Goal: Find specific page/section: Find specific page/section

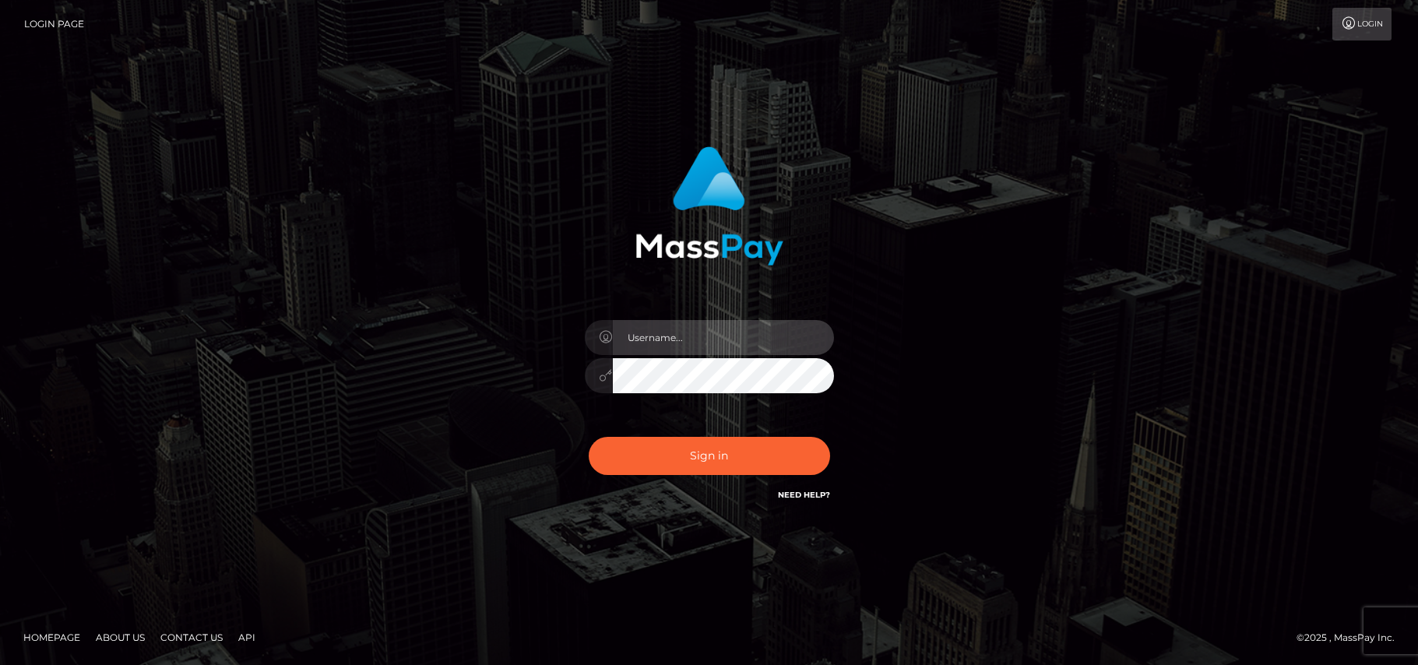
type input "[DOMAIN_NAME]"
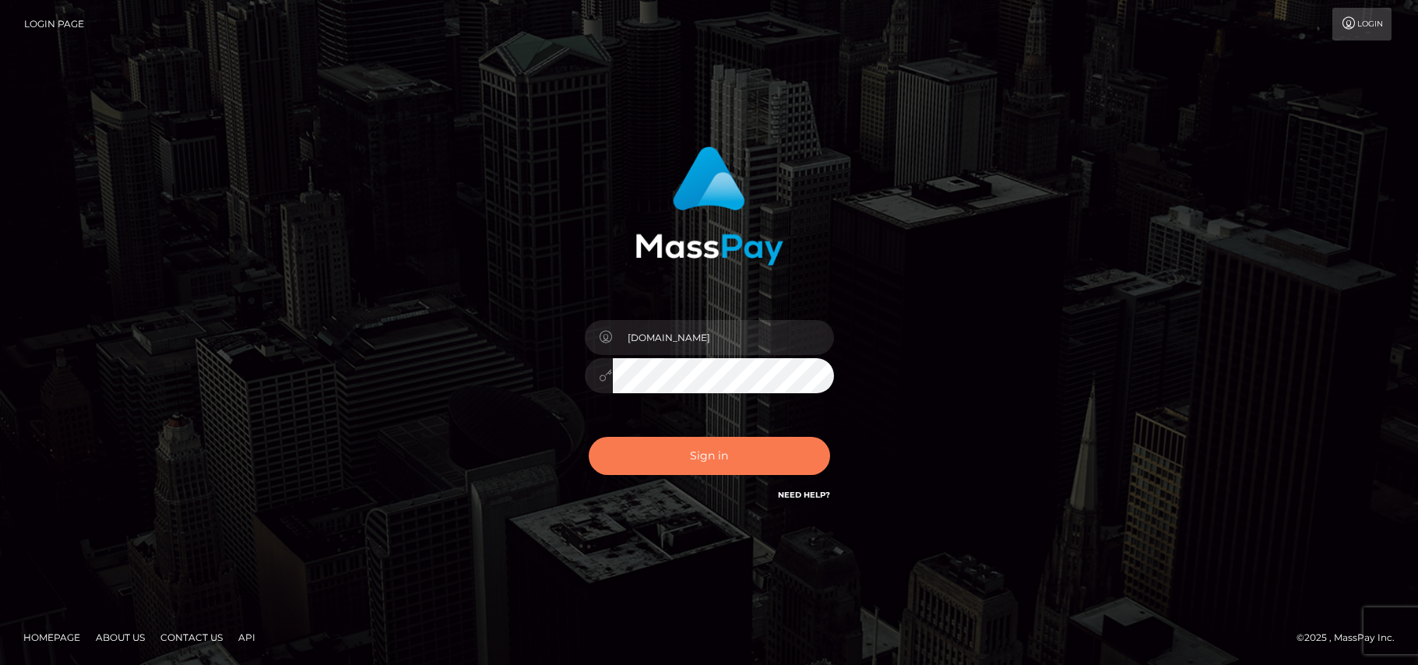
click at [711, 464] on button "Sign in" at bounding box center [709, 456] width 241 height 38
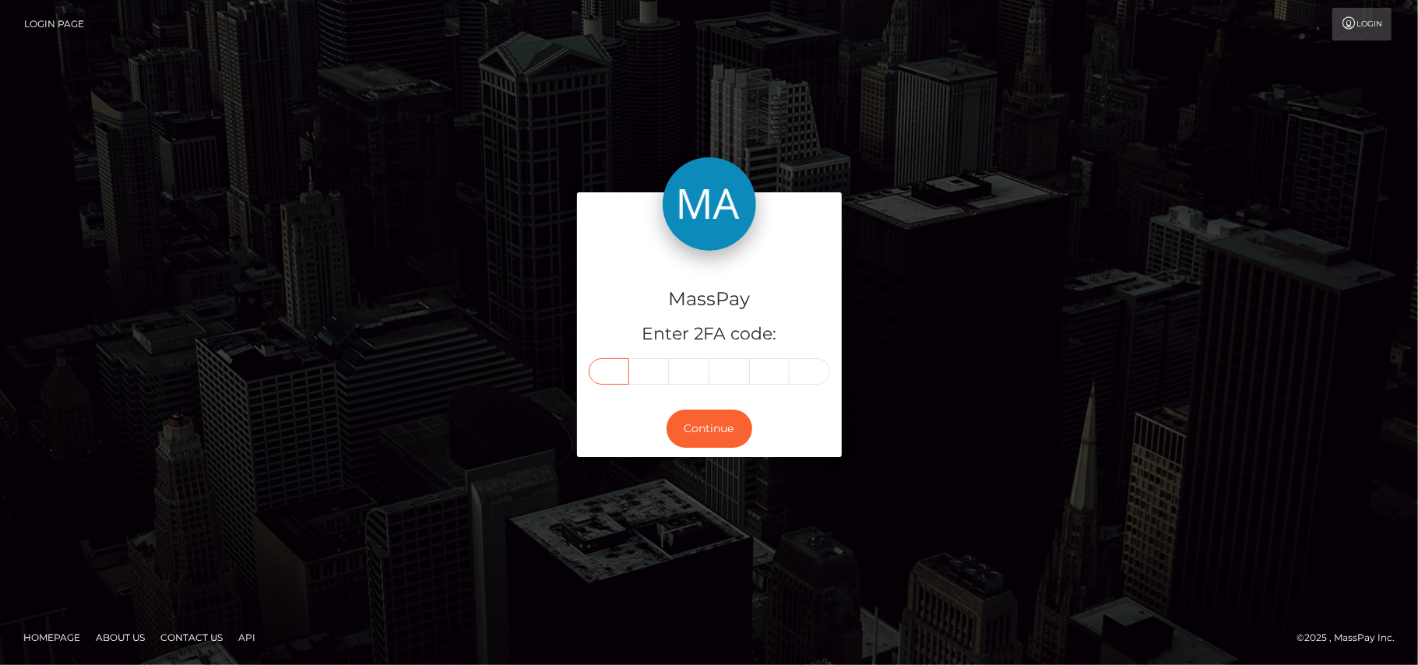
click at [612, 365] on input "text" at bounding box center [609, 371] width 40 height 26
type input "0"
type input "3"
type input "9"
type input "4"
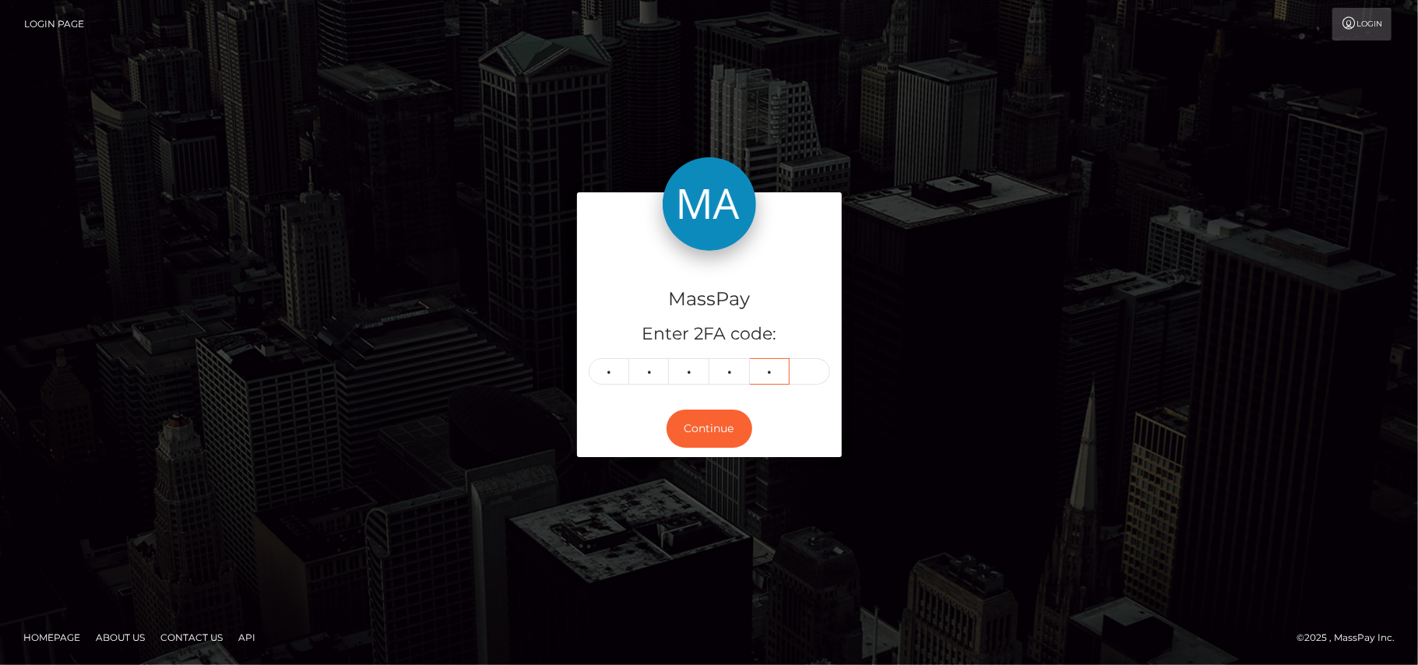
type input "0"
type input "2"
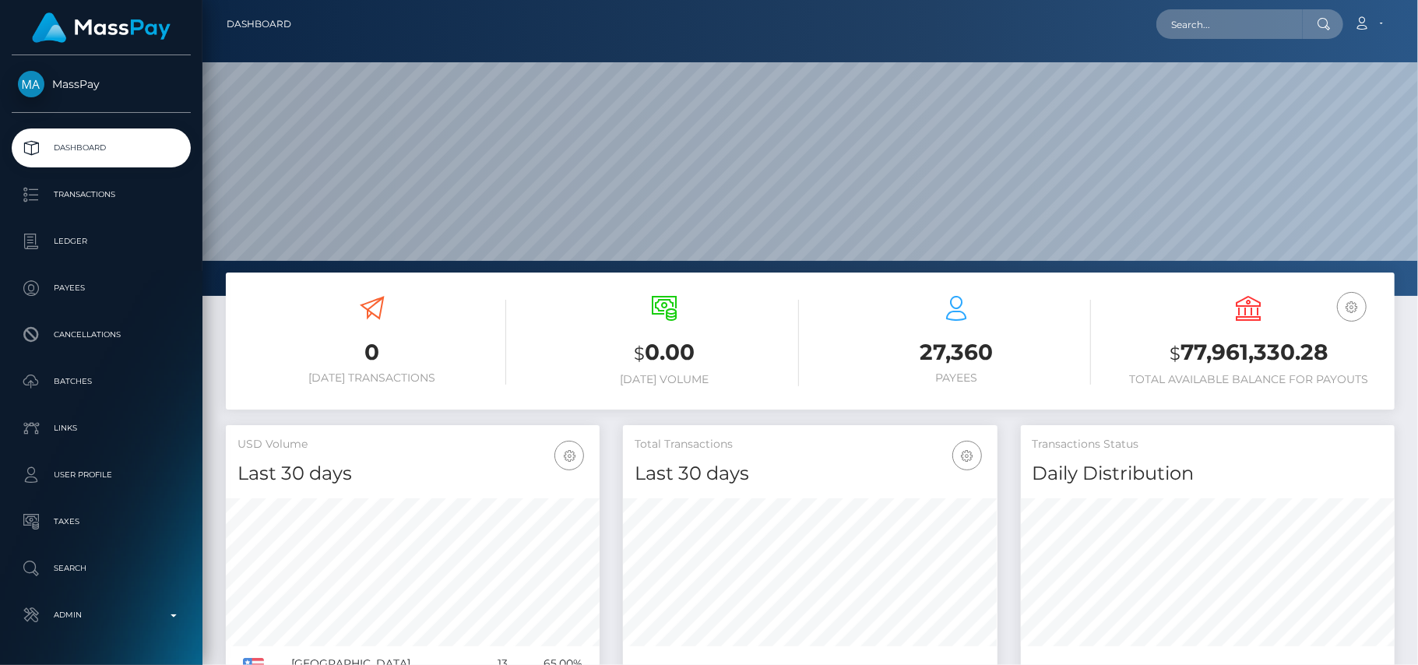
scroll to position [276, 375]
type input "[EMAIL_ADDRESS][DOMAIN_NAME]"
click at [1193, 91] on link "DENISE COMTESSE" at bounding box center [1218, 80] width 125 height 29
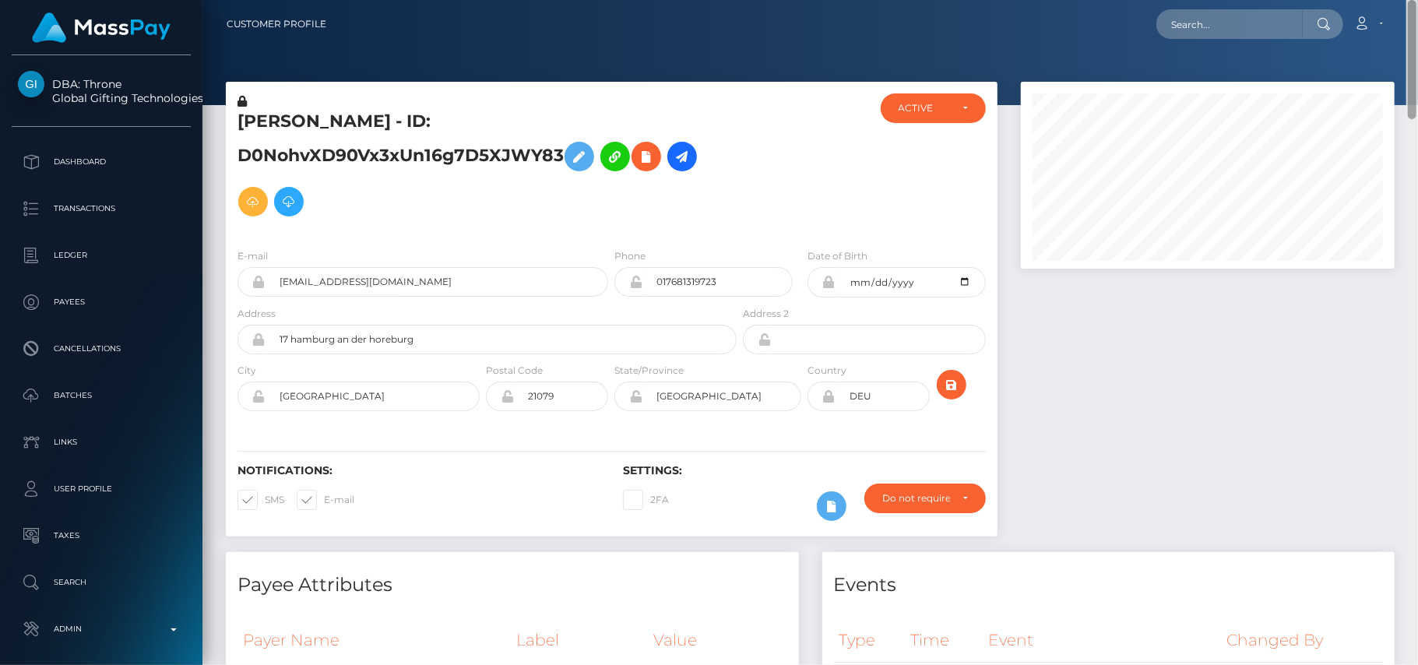
drag, startPoint x: 1412, startPoint y: 218, endPoint x: 1378, endPoint y: 60, distance: 161.6
click at [1378, 60] on div "Customer Profile Loading... Loading..." at bounding box center [810, 332] width 1216 height 665
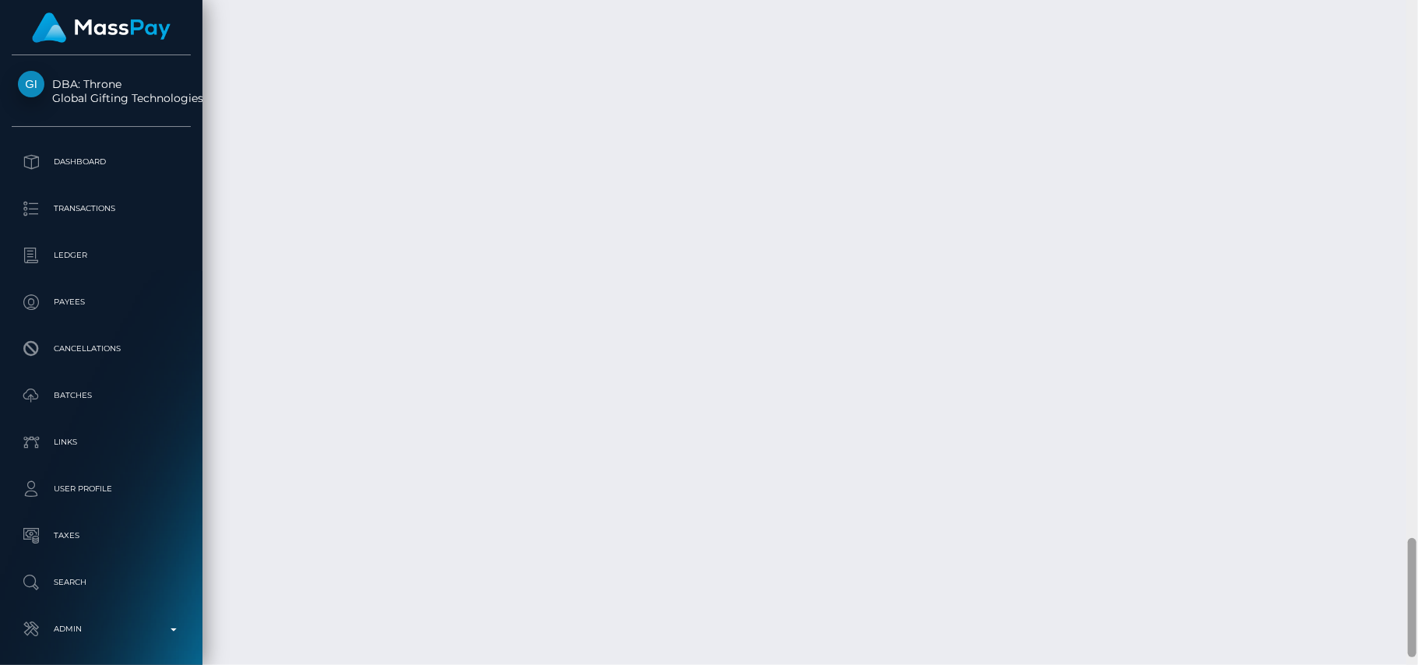
scroll to position [3050, 0]
drag, startPoint x: 1414, startPoint y: 50, endPoint x: 1417, endPoint y: 625, distance: 574.7
click at [1417, 625] on div at bounding box center [1412, 333] width 12 height 666
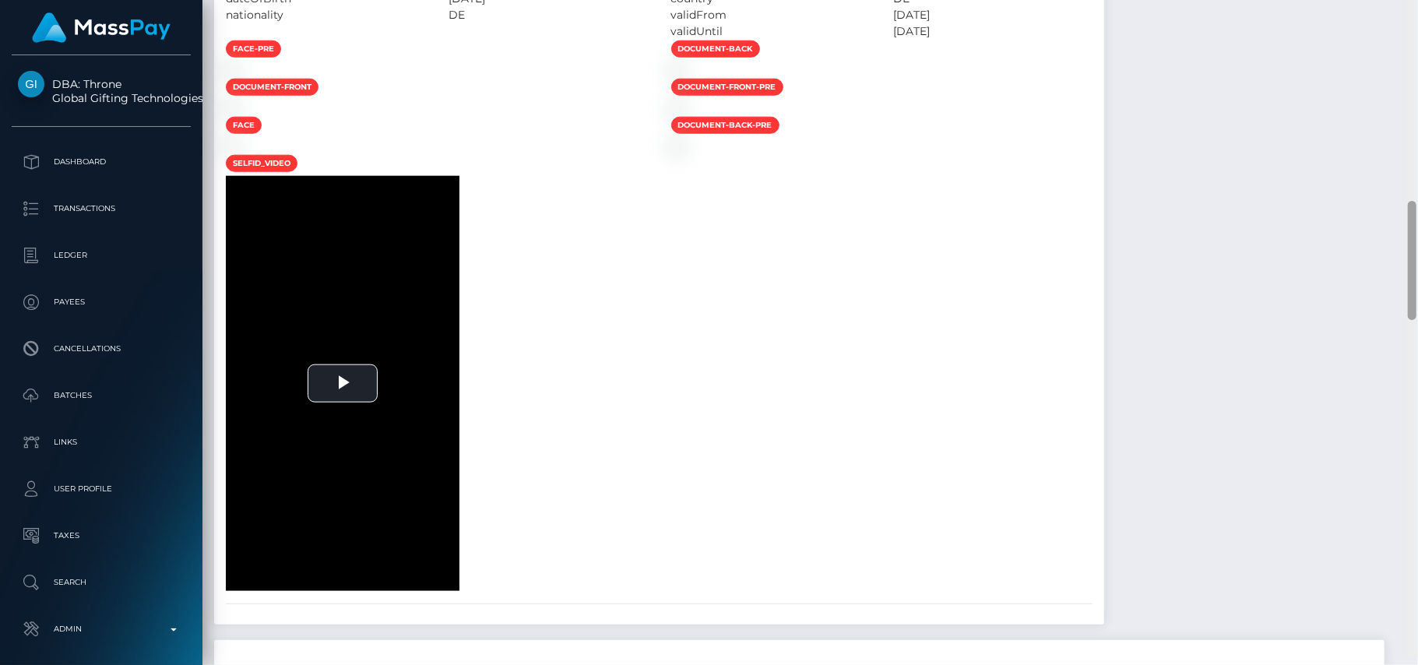
scroll to position [1169, 0]
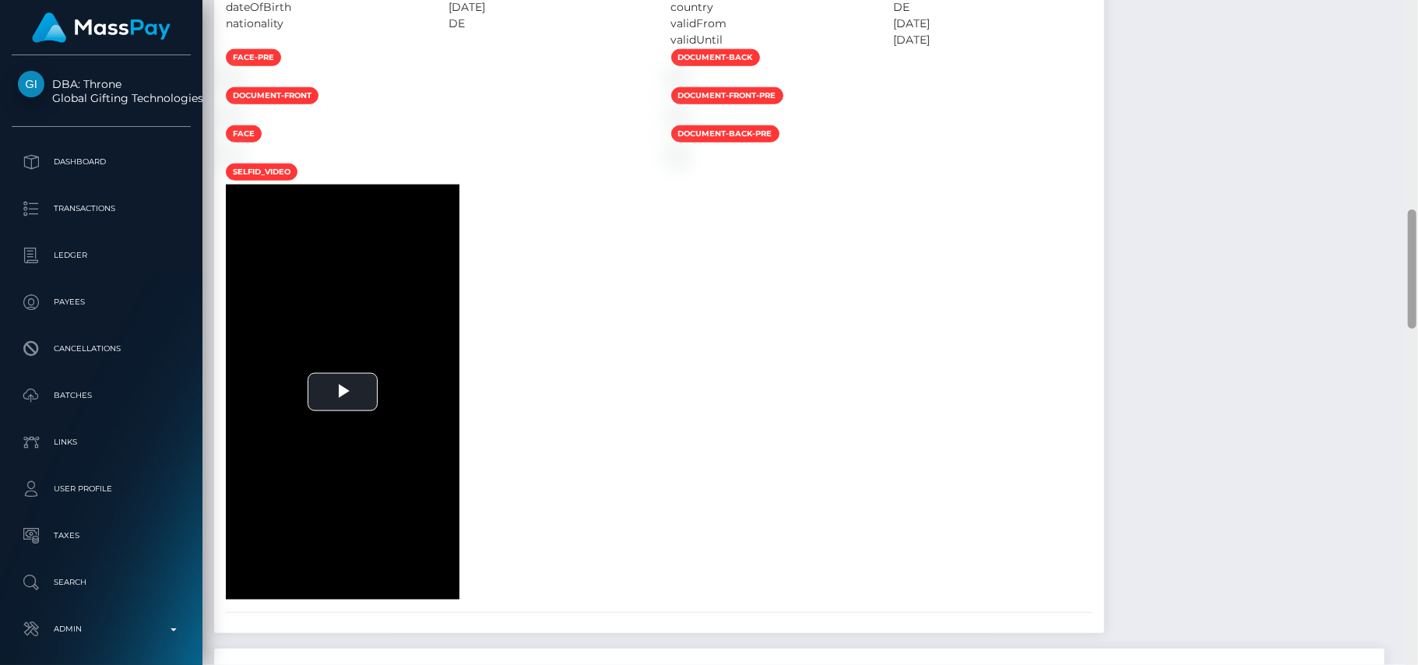
drag, startPoint x: 1412, startPoint y: 602, endPoint x: 1360, endPoint y: 265, distance: 341.2
click at [1360, 265] on div "Customer Profile Loading... Loading..." at bounding box center [810, 332] width 1216 height 665
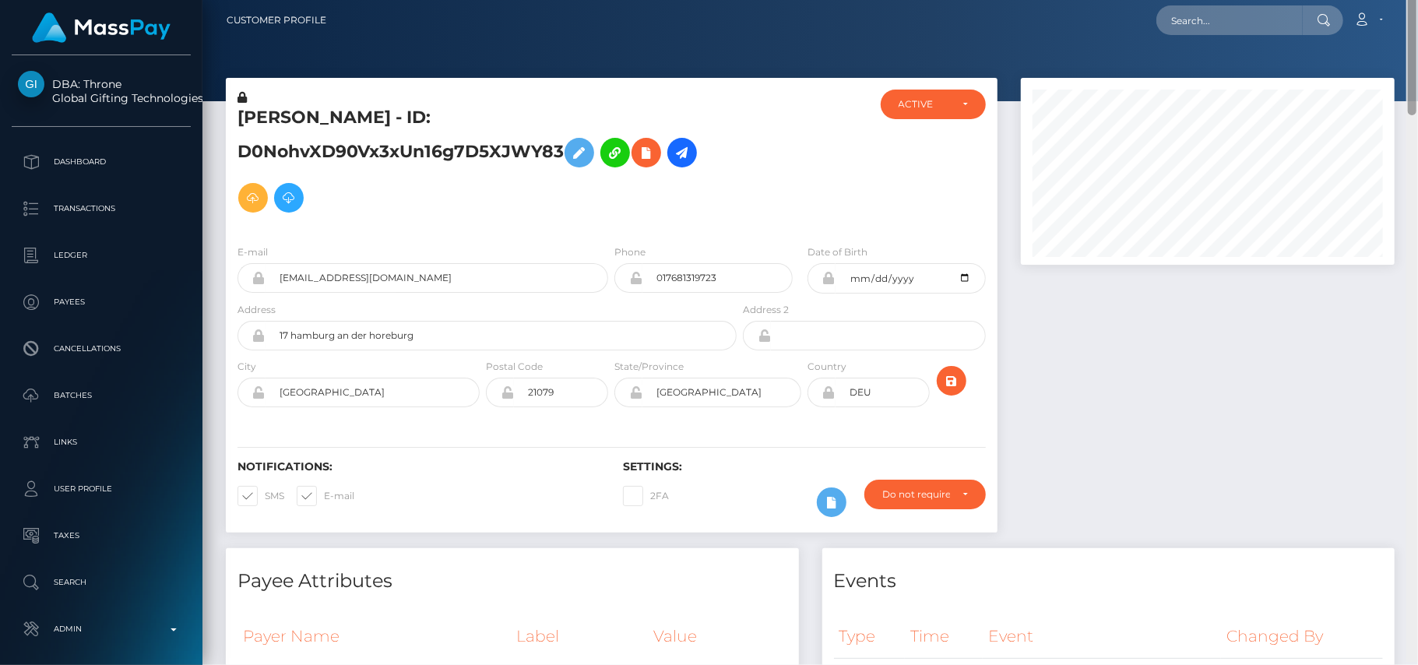
scroll to position [0, 0]
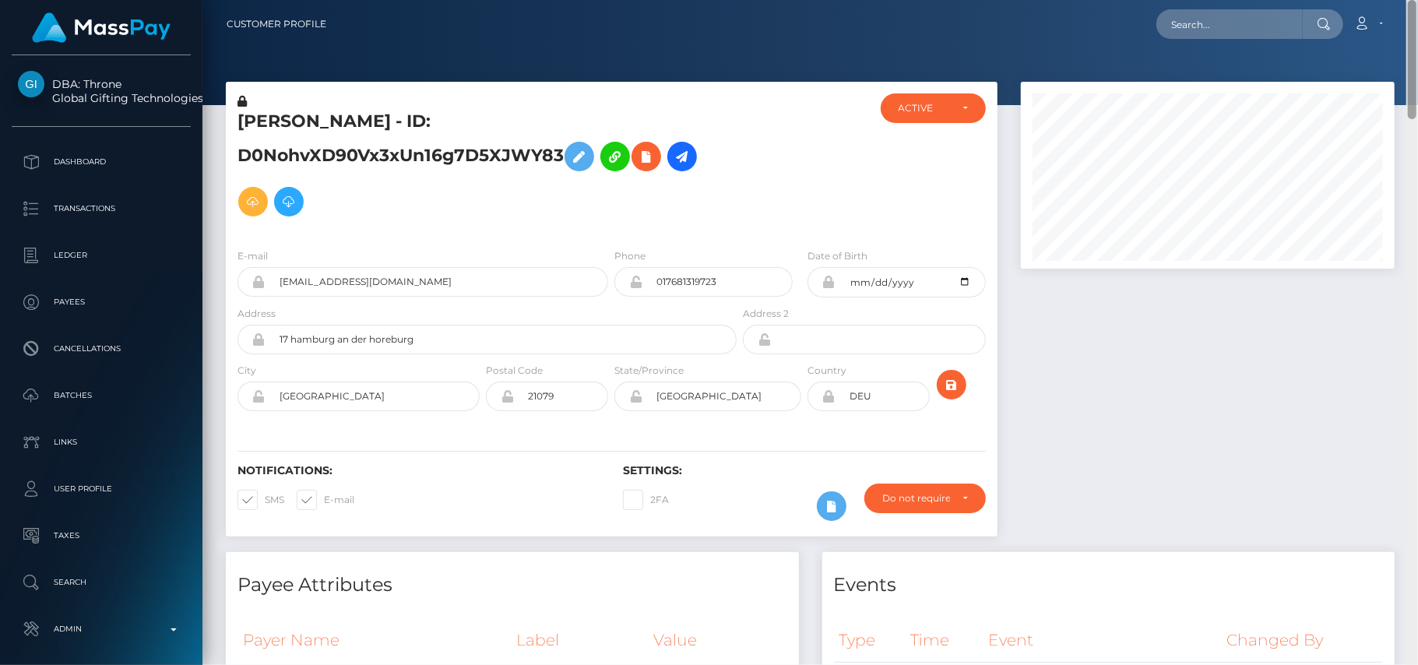
drag, startPoint x: 1415, startPoint y: 297, endPoint x: 1382, endPoint y: 83, distance: 217.5
click at [1382, 83] on div "Customer Profile Loading... Loading..." at bounding box center [810, 332] width 1216 height 665
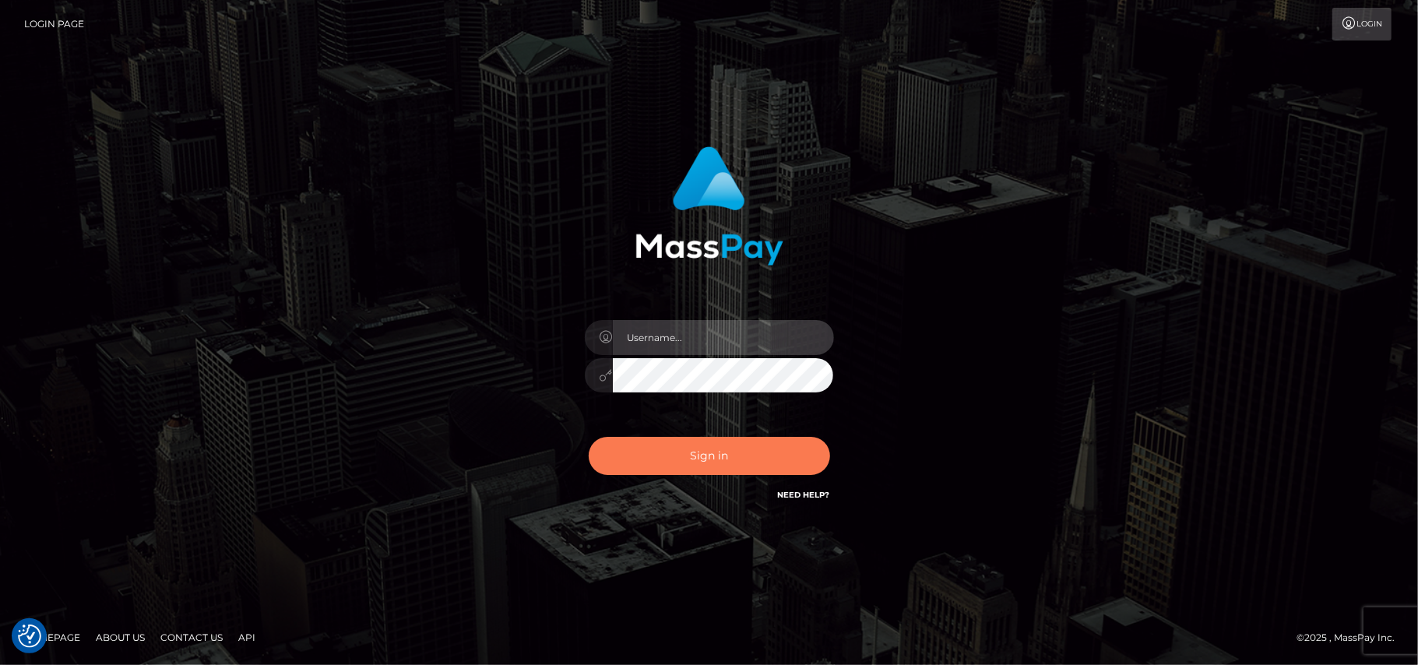
type input "Pk.es"
click at [707, 450] on button "Sign in" at bounding box center [709, 456] width 241 height 38
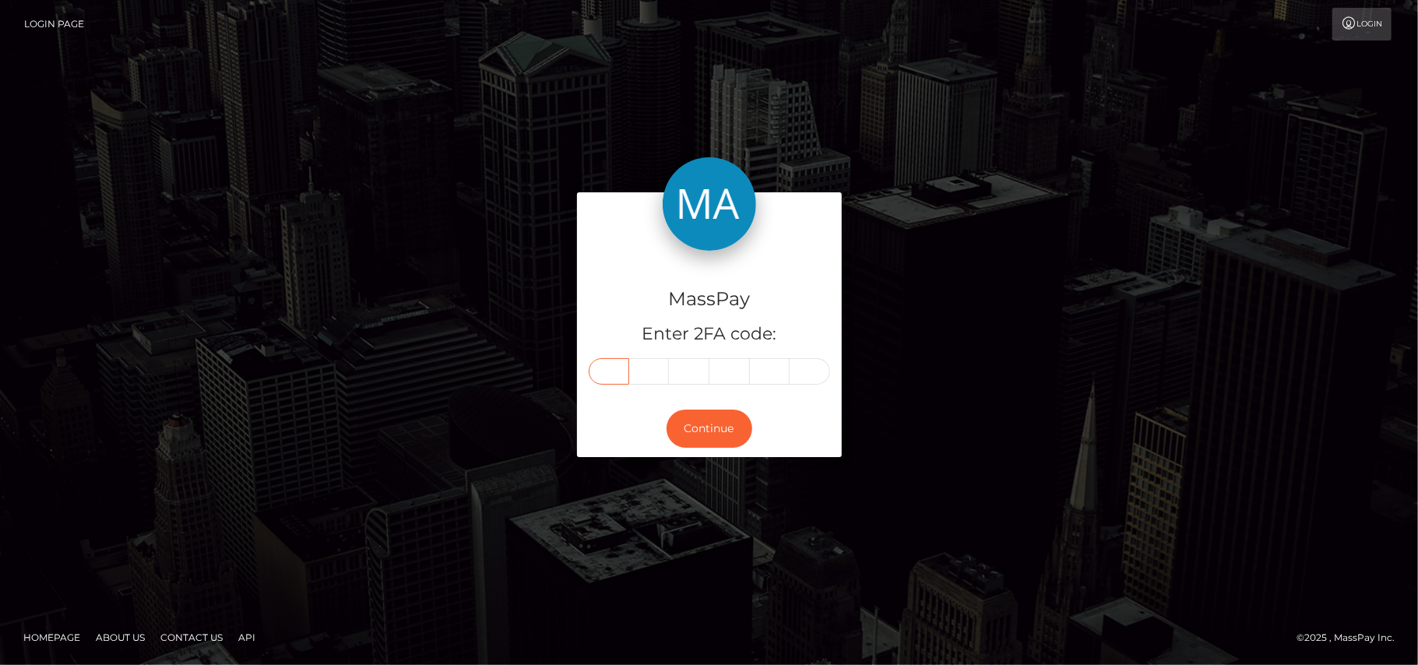
click at [614, 371] on input "text" at bounding box center [609, 371] width 40 height 26
type input "7"
type input "4"
type input "5"
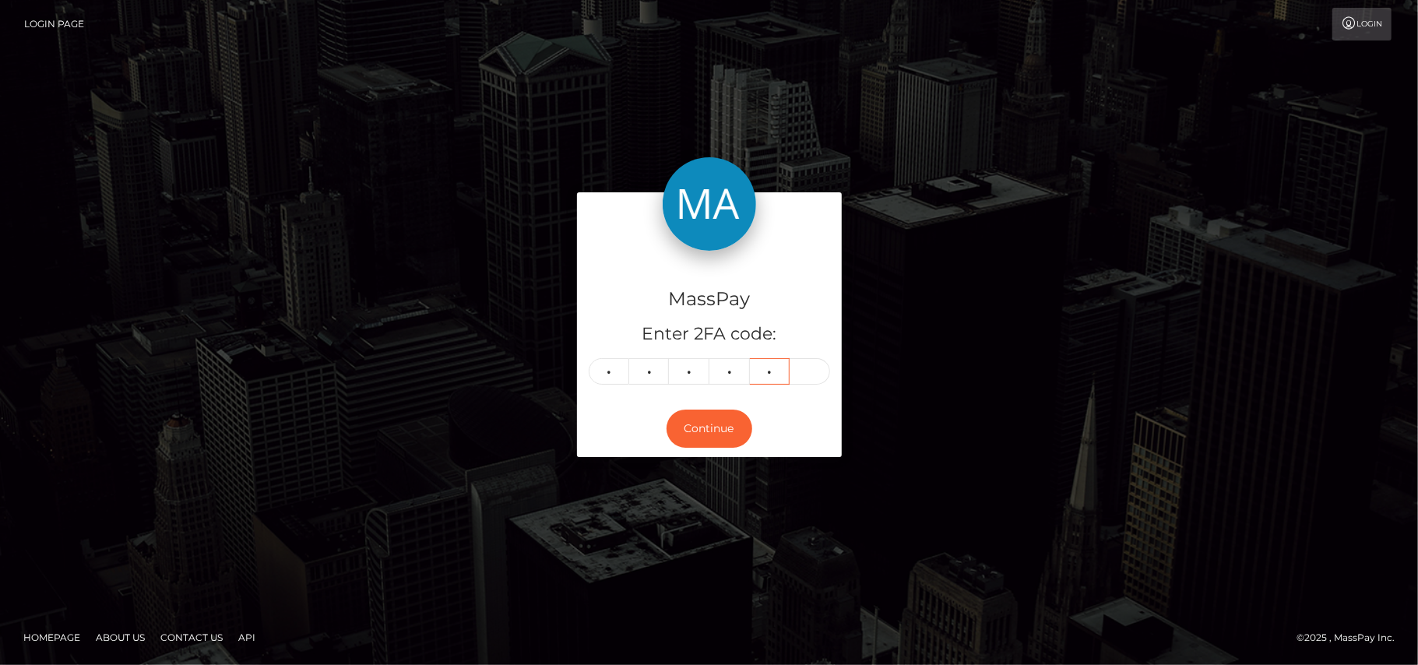
type input "6"
type input "8"
